Goal: Task Accomplishment & Management: Manage account settings

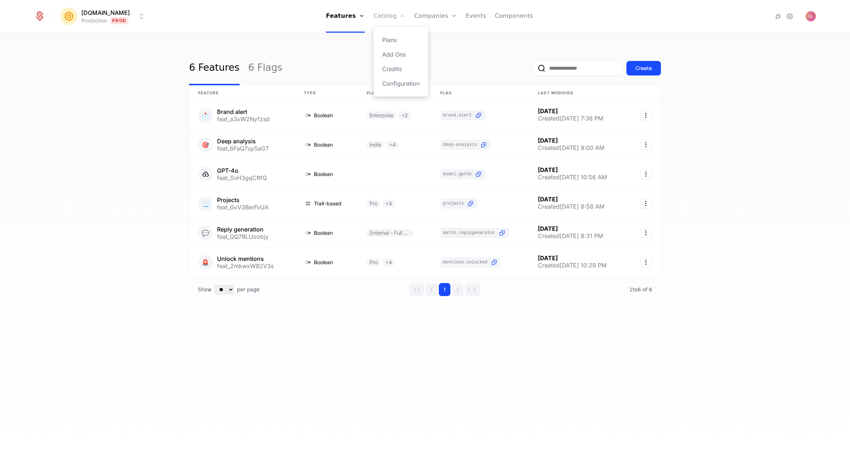
click at [382, 20] on link "Catalog" at bounding box center [390, 16] width 32 height 33
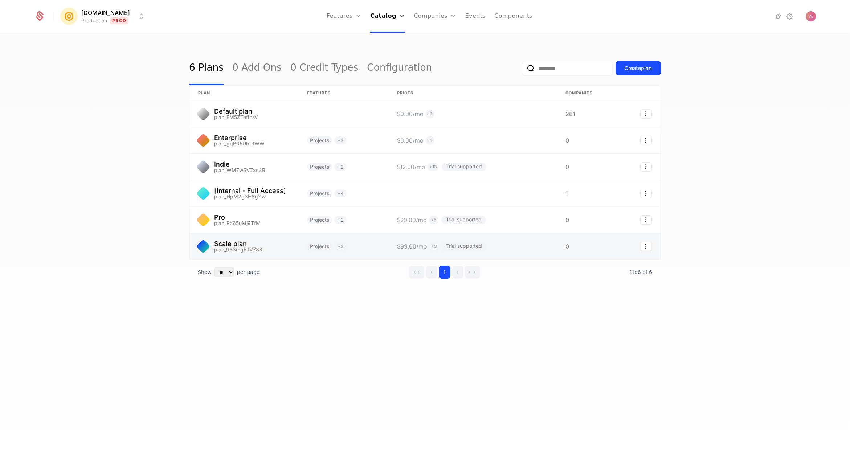
click at [267, 248] on link at bounding box center [244, 246] width 109 height 26
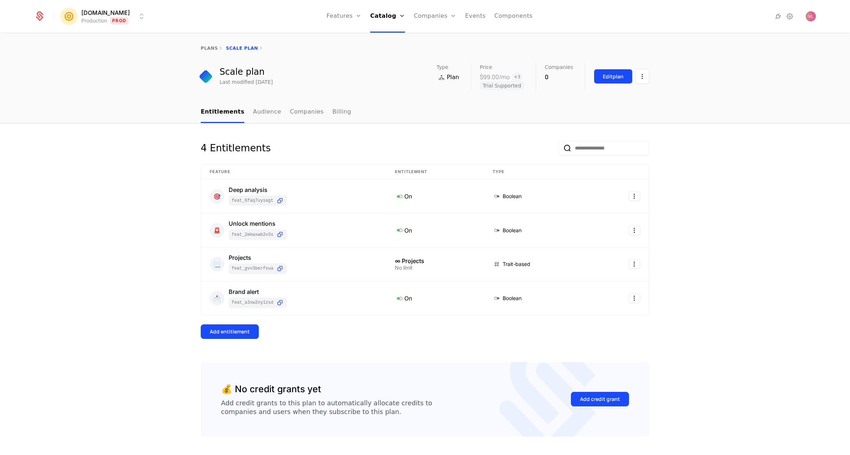
click at [608, 71] on button "Edit plan" at bounding box center [613, 76] width 39 height 15
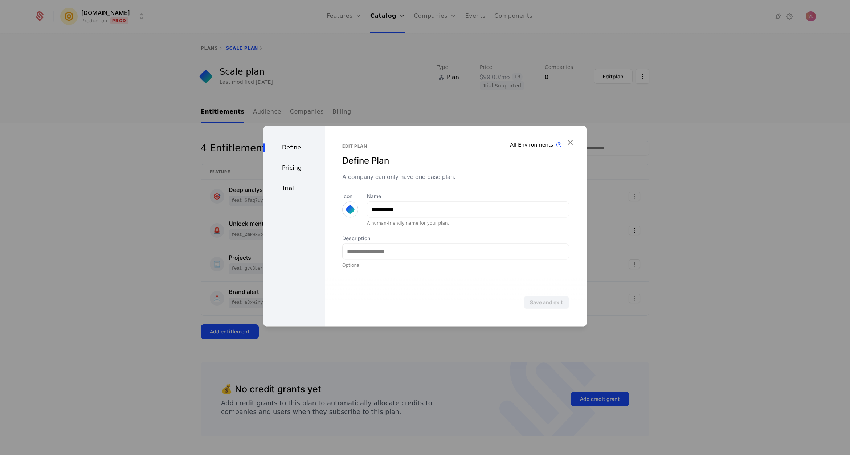
click at [292, 162] on div "Define Pricing Trial" at bounding box center [294, 226] width 61 height 200
click at [301, 170] on div "Pricing" at bounding box center [294, 168] width 61 height 9
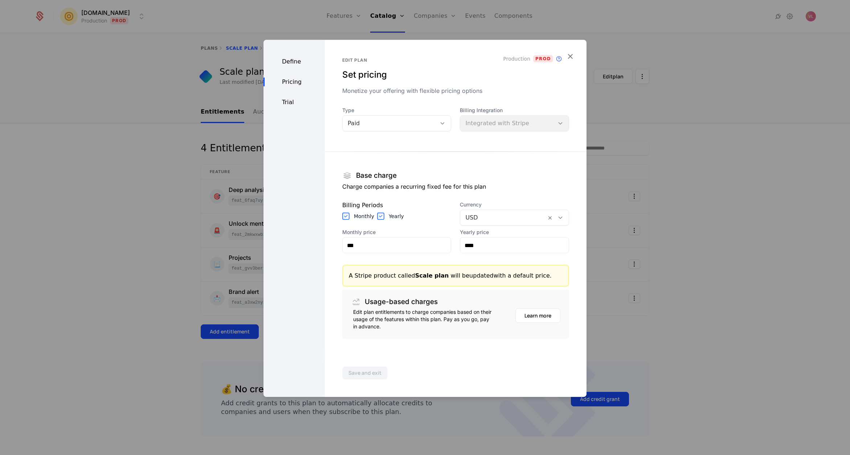
click at [405, 254] on section "Base charge Charge companies a recurring fixed fee for this plan Billing Period…" at bounding box center [455, 239] width 227 height 199
click at [395, 242] on input "***" at bounding box center [397, 245] width 109 height 15
click at [393, 249] on input "***" at bounding box center [397, 245] width 109 height 15
click at [394, 249] on input "***" at bounding box center [397, 245] width 109 height 15
type input "***"
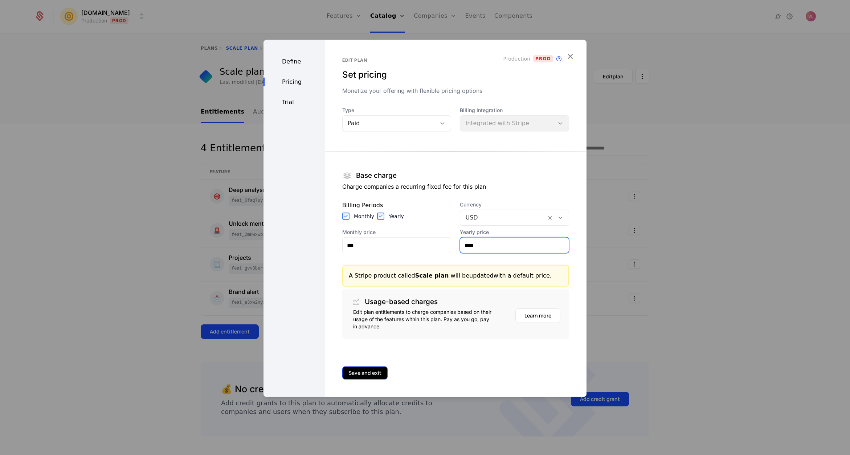
type input "****"
click at [367, 379] on button "Save and exit" at bounding box center [364, 373] width 45 height 13
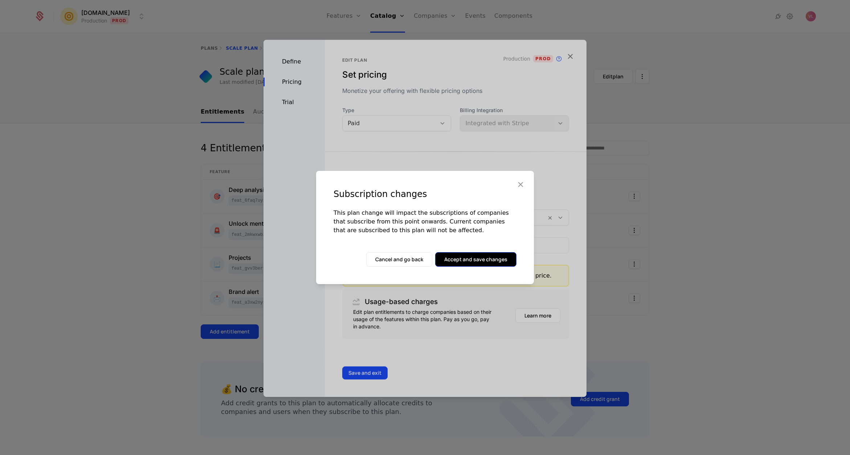
click at [475, 261] on button "Accept and save changes" at bounding box center [475, 259] width 81 height 15
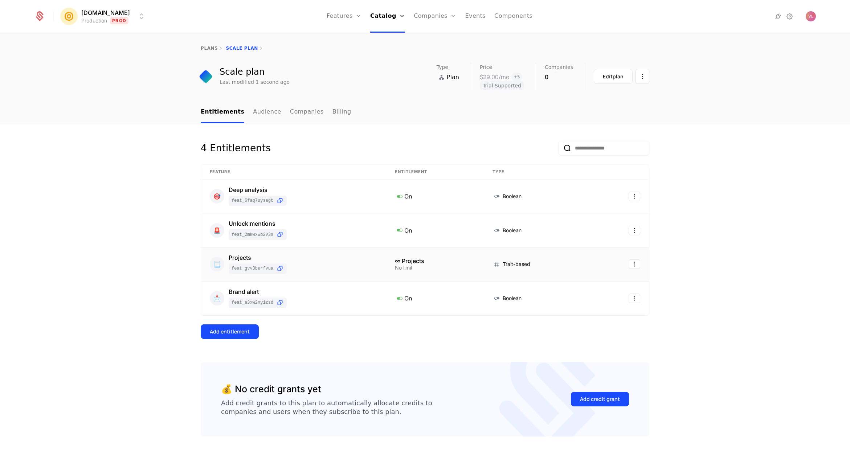
click at [398, 270] on div "No limit" at bounding box center [435, 267] width 80 height 5
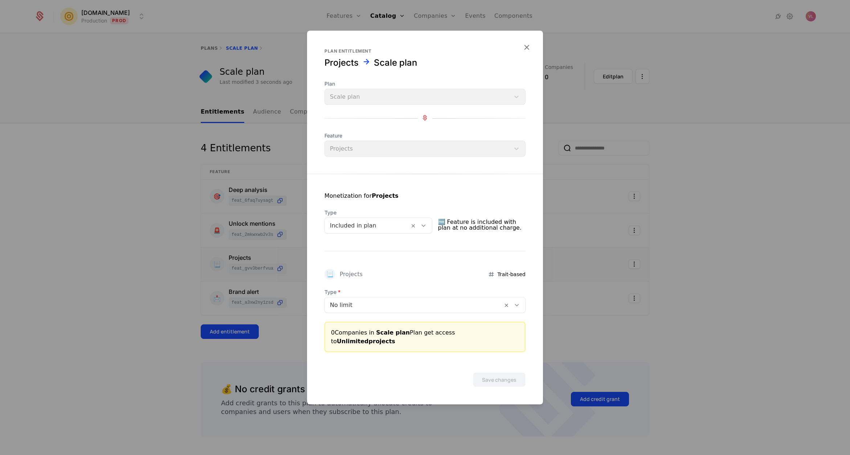
click at [386, 307] on div at bounding box center [414, 305] width 168 height 10
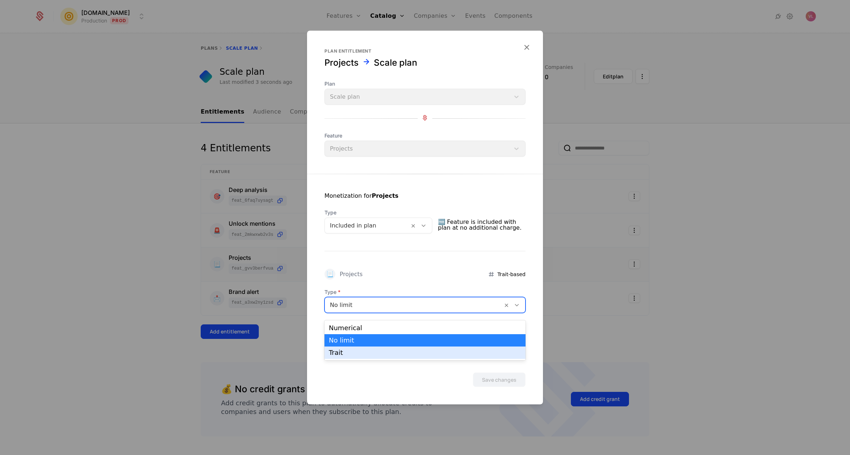
click at [369, 329] on div "Numerical" at bounding box center [425, 328] width 192 height 7
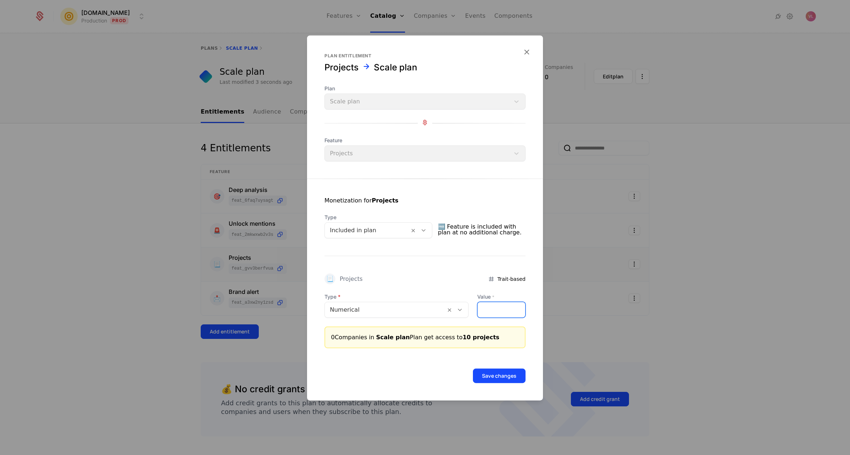
drag, startPoint x: 488, startPoint y: 311, endPoint x: 473, endPoint y: 309, distance: 14.7
click at [473, 309] on div "Type Numerical Value * **" at bounding box center [425, 305] width 201 height 25
type input "*"
click at [497, 394] on form "Plan entitlement Projects Scale plan Plan Scale plan Feature Projects Monetizat…" at bounding box center [425, 218] width 236 height 365
click at [496, 381] on button "Save changes" at bounding box center [499, 376] width 53 height 15
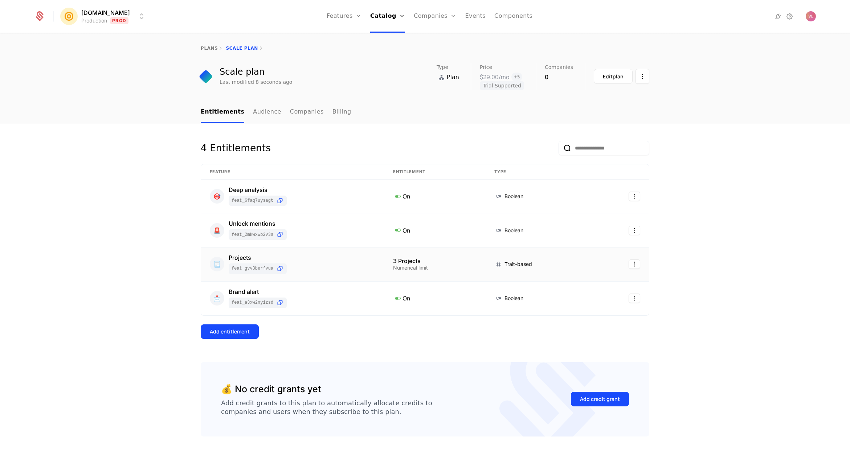
click at [764, 270] on div "4 Entitlements Feature Entitlement Type 🎯 Deep analysis feat_6FaQ7uySaGT On Boo…" at bounding box center [425, 300] width 850 height 354
click at [260, 113] on link "Audience" at bounding box center [267, 112] width 28 height 21
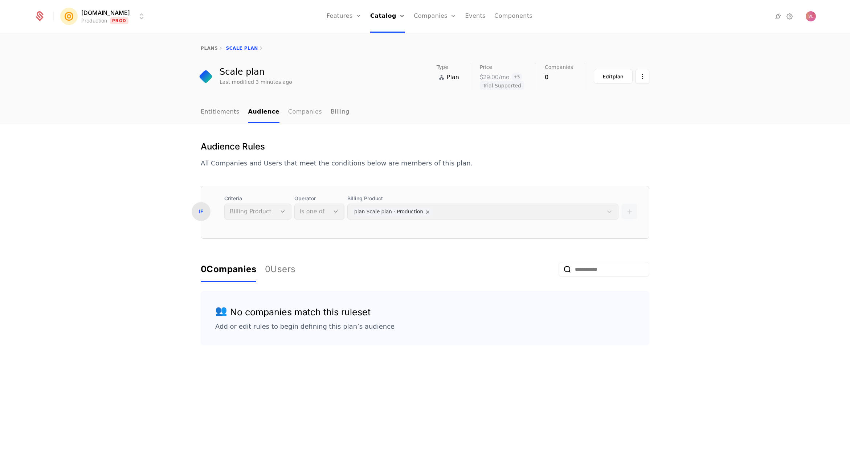
click at [300, 117] on link "Companies" at bounding box center [305, 112] width 34 height 21
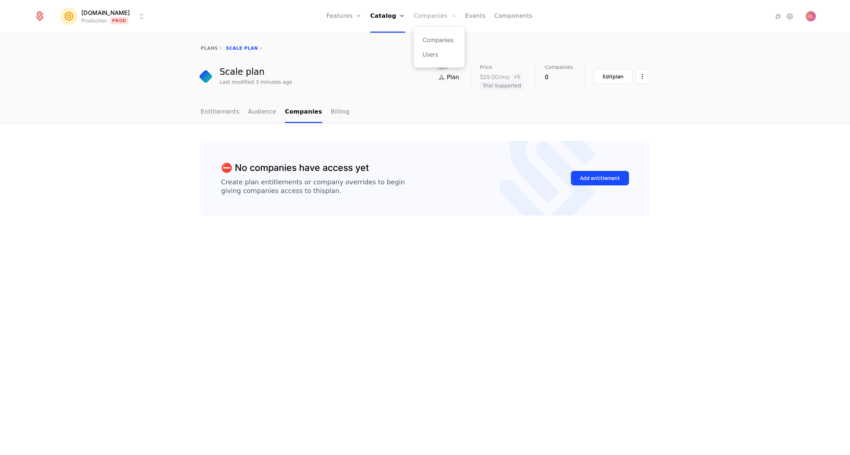
click at [424, 14] on link "Companies" at bounding box center [435, 16] width 42 height 33
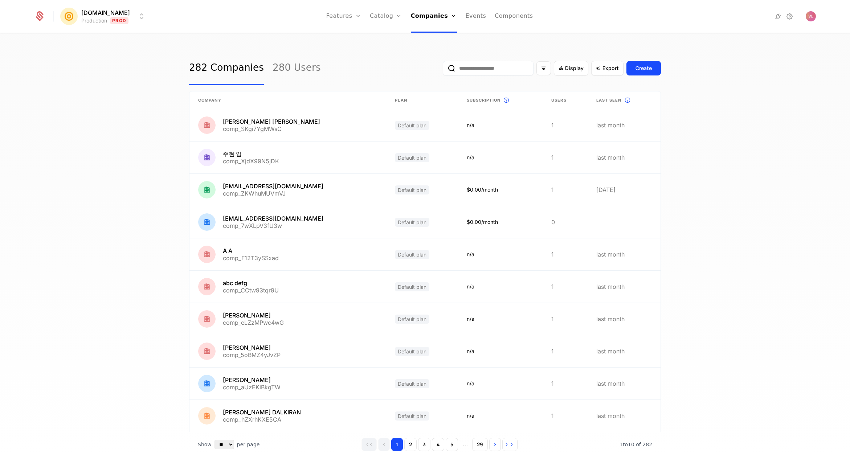
click at [354, 41] on div "282 Companies 280 Users Display Export Create Company Plan Subscription This is…" at bounding box center [425, 247] width 850 height 426
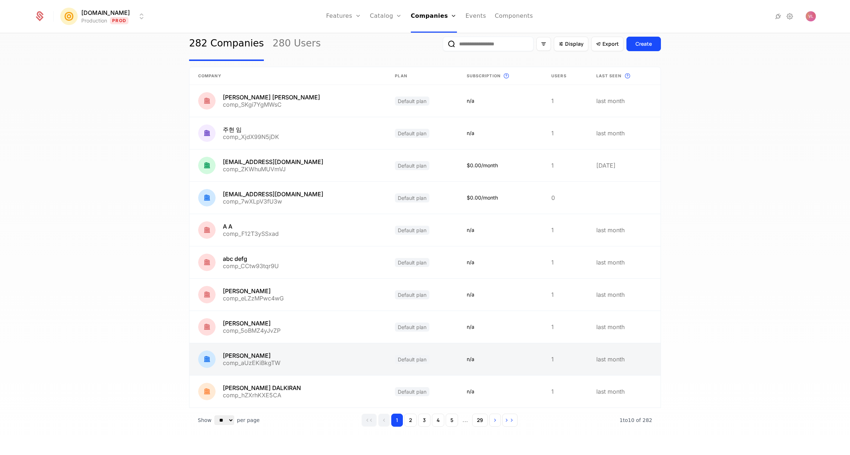
scroll to position [22, 0]
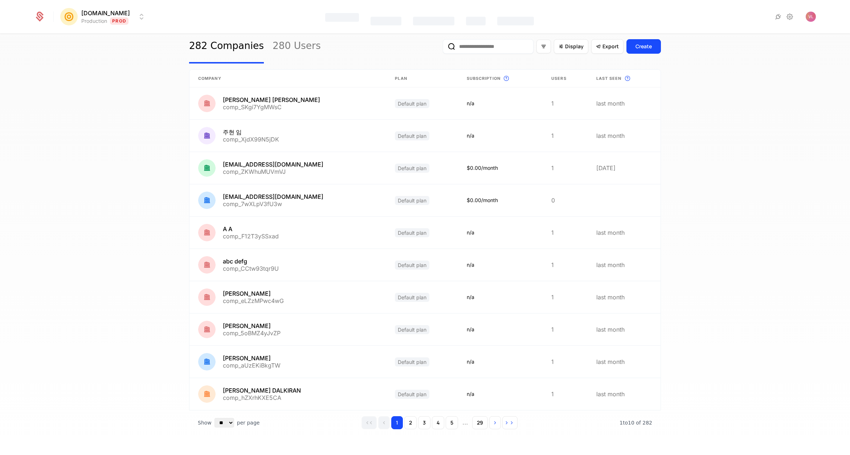
click at [481, 43] on input "email" at bounding box center [488, 46] width 91 height 15
paste input "**********"
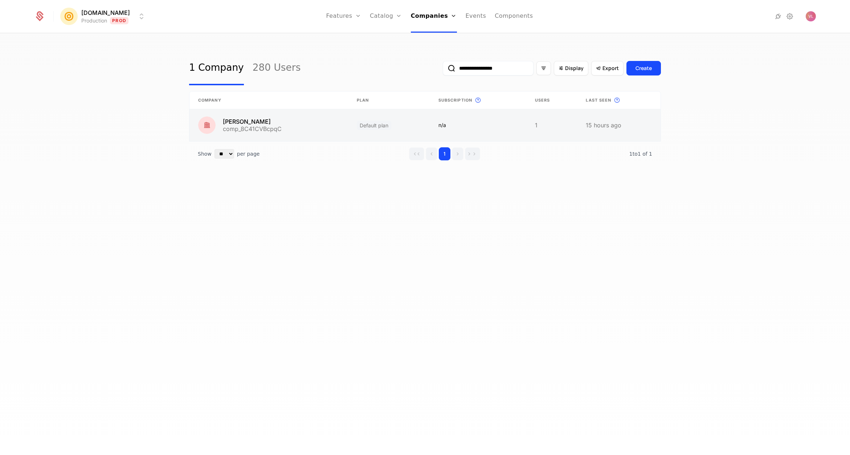
type input "**********"
click at [294, 123] on link at bounding box center [269, 125] width 159 height 32
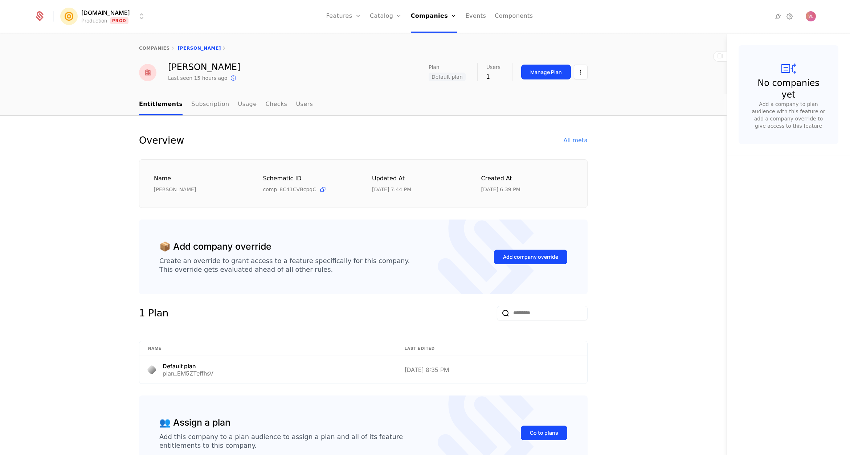
drag, startPoint x: 632, startPoint y: 151, endPoint x: 593, endPoint y: 149, distance: 39.3
click at [632, 151] on div "Overview All meta Name [PERSON_NAME] Schematic ID comp_8C41CVBcpqC Updated at […" at bounding box center [363, 313] width 727 height 395
click at [201, 106] on link "Subscription" at bounding box center [210, 104] width 38 height 21
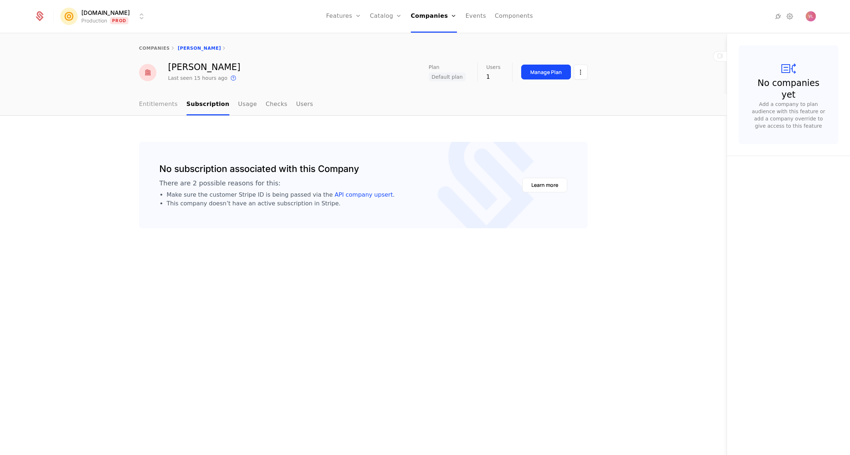
click at [159, 107] on link "Entitlements" at bounding box center [158, 104] width 39 height 21
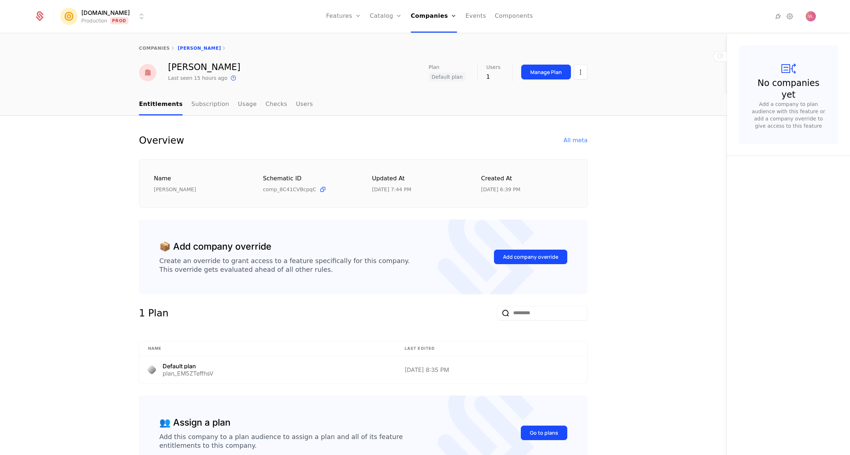
click at [633, 167] on div "Overview All meta Name [PERSON_NAME] Schematic ID comp_8C41CVBcpqC Updated at […" at bounding box center [363, 313] width 727 height 395
click at [577, 139] on div "All meta" at bounding box center [576, 140] width 24 height 9
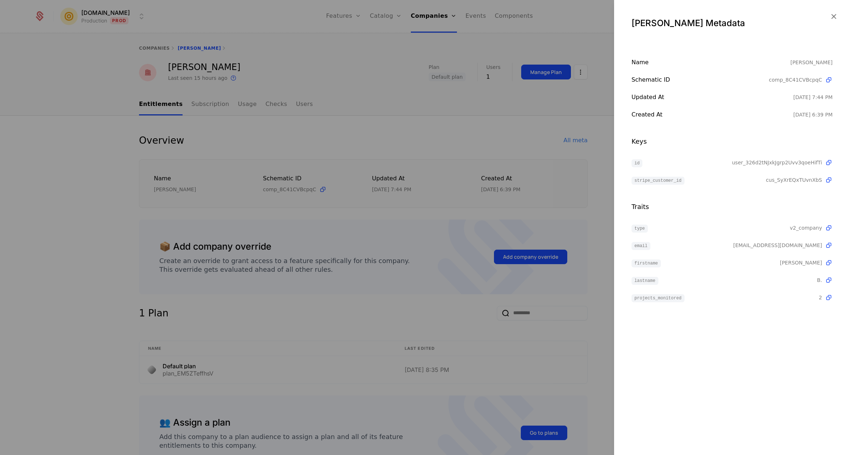
click at [471, 176] on div at bounding box center [425, 227] width 850 height 455
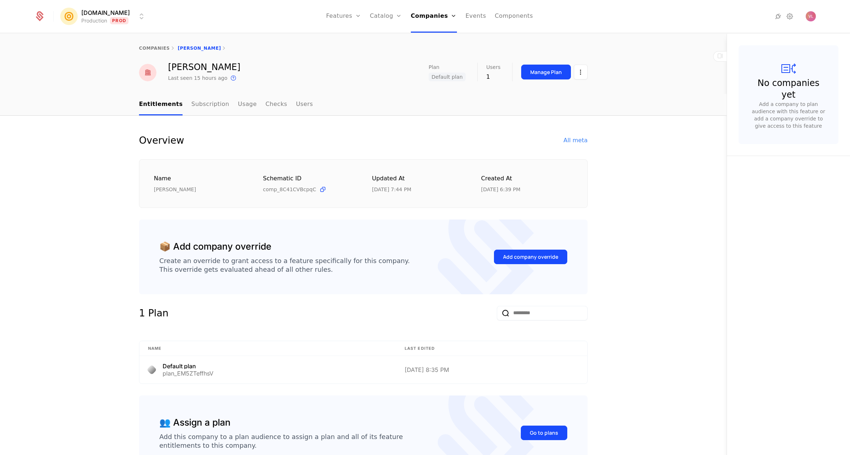
scroll to position [56, 0]
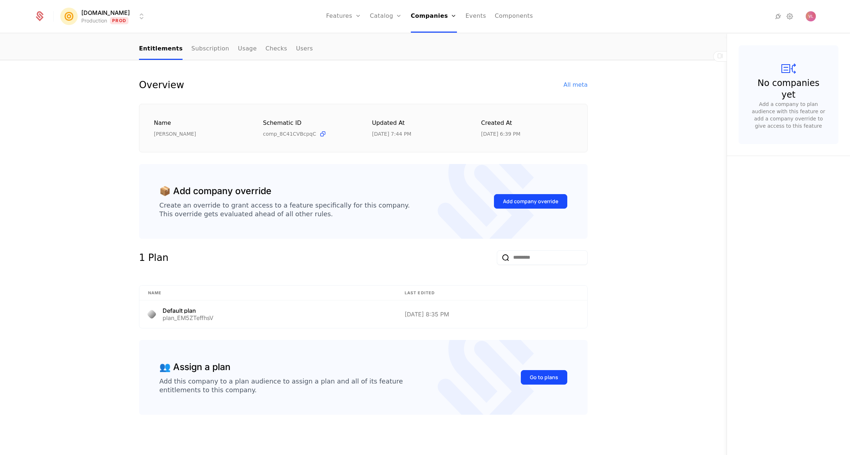
click at [709, 244] on div "Overview All meta Name [PERSON_NAME] Schematic ID comp_8C41CVBcpqC Updated at […" at bounding box center [363, 257] width 727 height 395
click at [96, 186] on div "Overview All meta Name [PERSON_NAME] Schematic ID comp_8C41CVBcpqC Updated at […" at bounding box center [363, 257] width 727 height 395
